Goal: Transaction & Acquisition: Purchase product/service

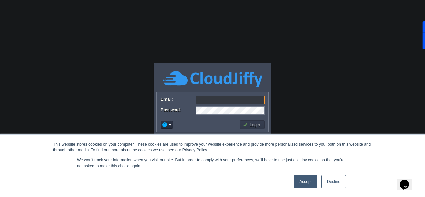
type input "[EMAIL_ADDRESS][DOMAIN_NAME]"
click at [336, 182] on link "Decline" at bounding box center [333, 181] width 25 height 13
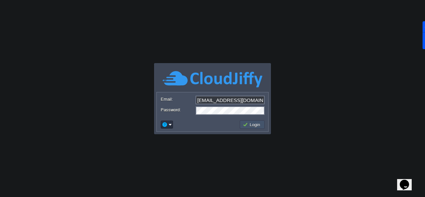
click at [249, 125] on button "Login" at bounding box center [252, 124] width 19 height 6
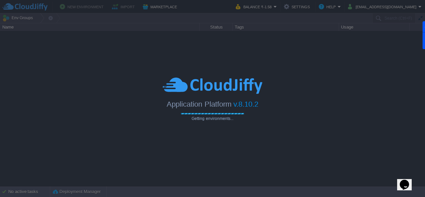
type input "Search (Ctrl+F)"
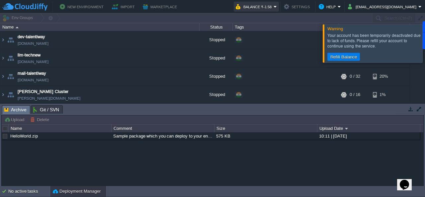
click at [273, 5] on button "Balance ₹-1.58" at bounding box center [255, 7] width 38 height 8
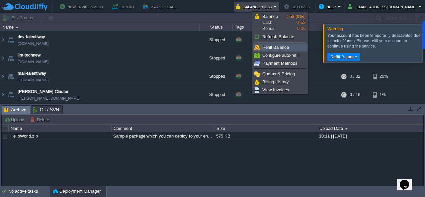
click at [275, 44] on link "Refill Balance" at bounding box center [280, 47] width 54 height 7
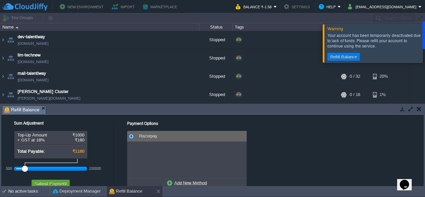
drag, startPoint x: 28, startPoint y: 168, endPoint x: 21, endPoint y: 168, distance: 7.0
click at [21, 168] on div at bounding box center [50, 169] width 69 height 6
click at [22, 168] on div at bounding box center [50, 169] width 69 height 6
click at [24, 168] on div at bounding box center [25, 169] width 6 height 6
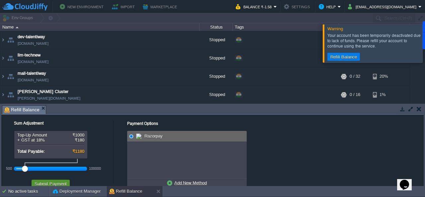
click at [46, 181] on button "Submit Payment" at bounding box center [51, 183] width 36 height 6
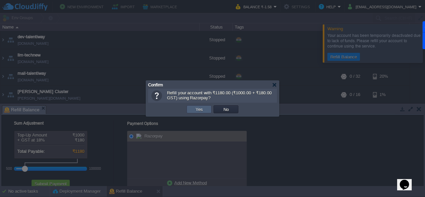
click at [204, 109] on td "Yes" at bounding box center [198, 109] width 25 height 8
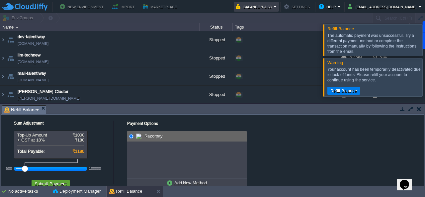
click at [273, 6] on button "Balance ₹-1.58" at bounding box center [255, 7] width 38 height 8
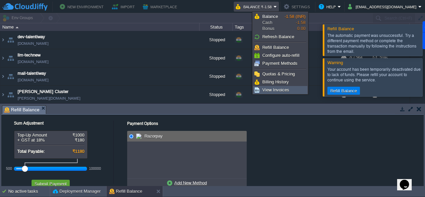
click at [288, 88] on link "View Invoices" at bounding box center [280, 89] width 54 height 7
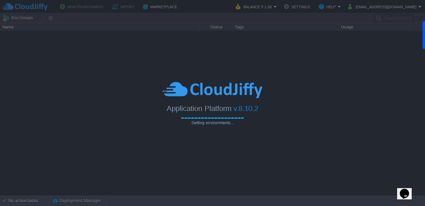
type input "Search (Ctrl+F)"
